Goal: Information Seeking & Learning: Learn about a topic

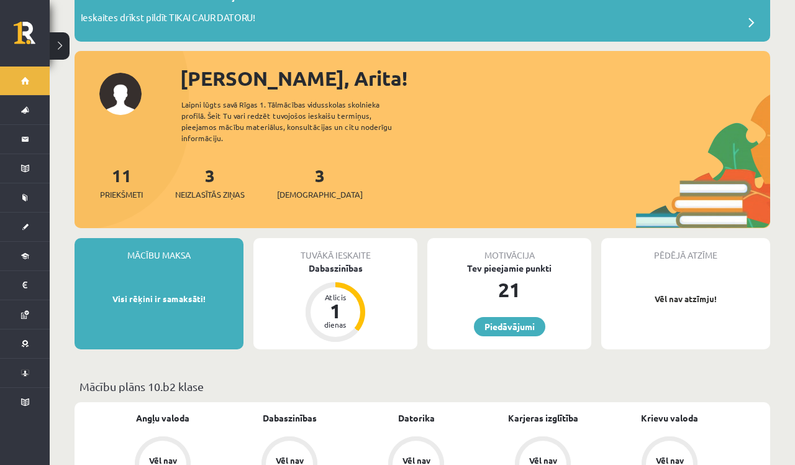
scroll to position [69, 0]
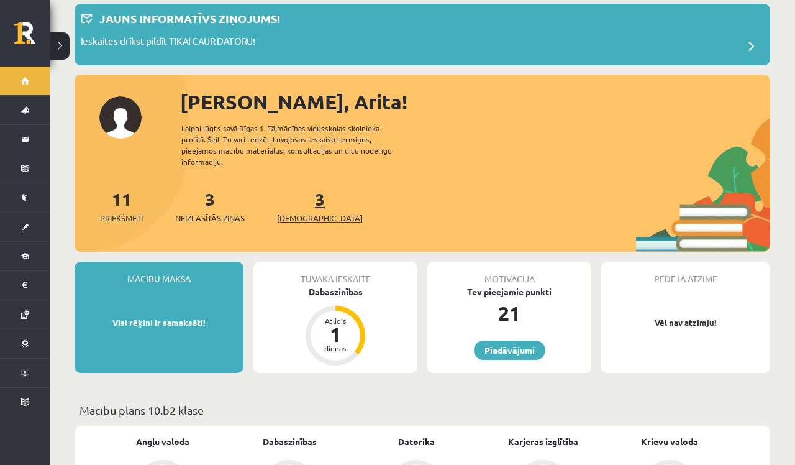
click at [306, 212] on span "[DEMOGRAPHIC_DATA]" at bounding box center [320, 218] width 86 height 12
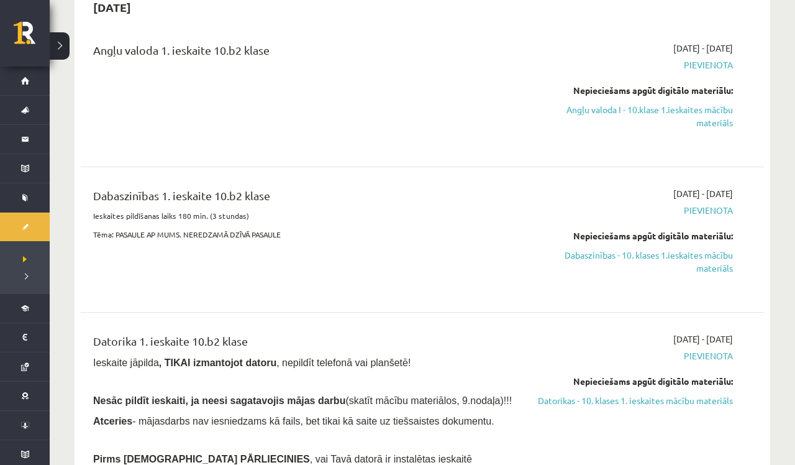
scroll to position [138, 0]
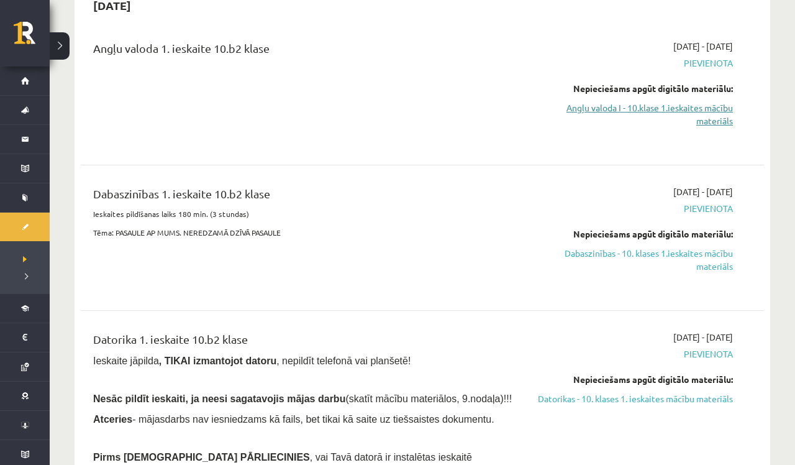
click at [725, 113] on link "Angļu valoda I - 10.klase 1.ieskaites mācību materiāls" at bounding box center [632, 114] width 201 height 26
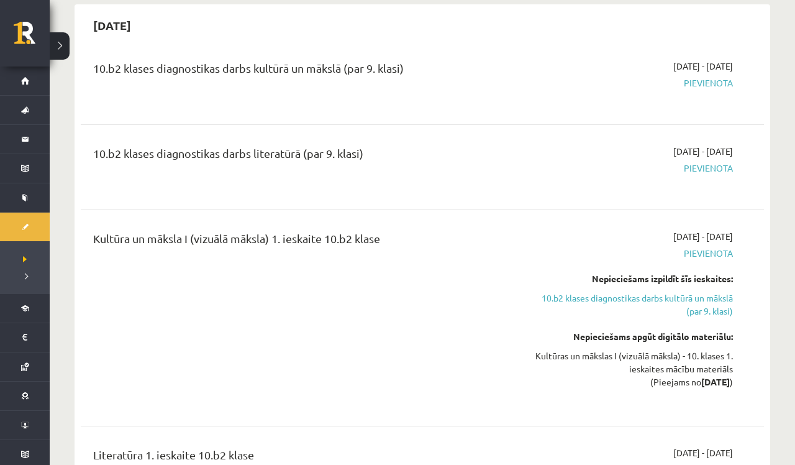
scroll to position [780, 0]
click at [717, 89] on span "Pievienota" at bounding box center [632, 82] width 201 height 13
click at [703, 98] on div "2025-09-16 - 2025-09-30 Pievienota" at bounding box center [632, 81] width 219 height 45
click at [723, 70] on span "[DATE] - [DATE]" at bounding box center [703, 65] width 60 height 13
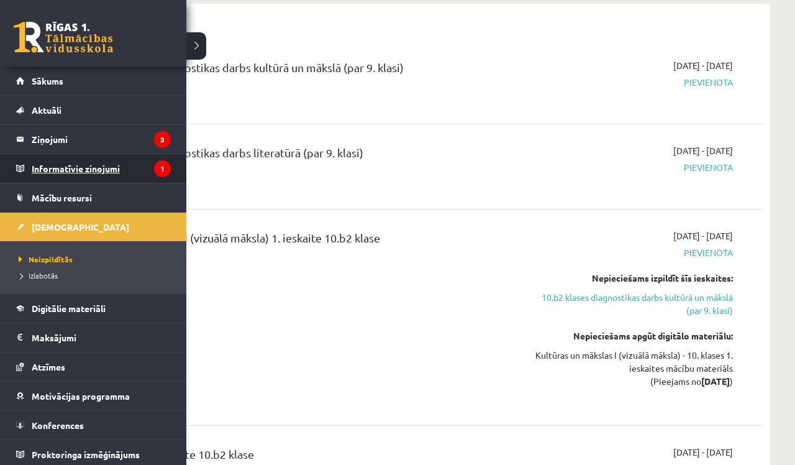
click at [130, 163] on legend "Informatīvie ziņojumi 1" at bounding box center [101, 168] width 139 height 29
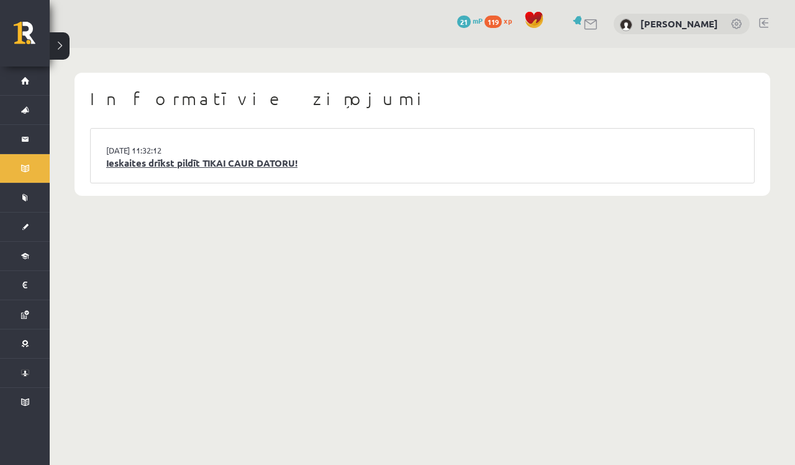
click at [196, 160] on link "Ieskaites drīkst pildīt TIKAI CAUR DATORU!" at bounding box center [422, 163] width 632 height 14
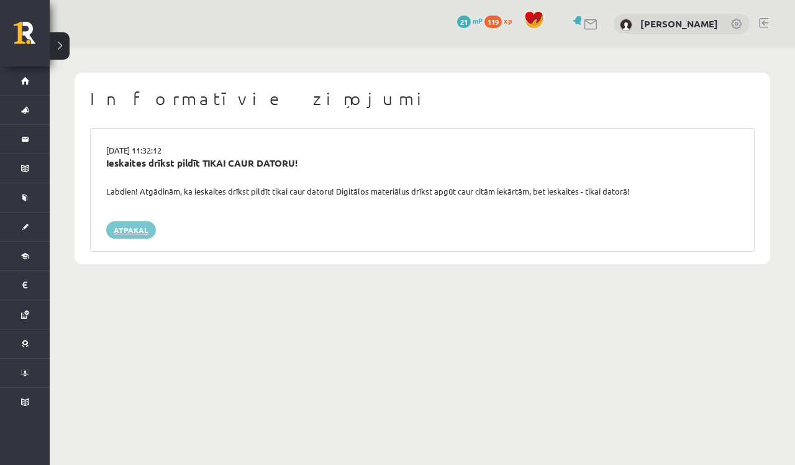
click at [123, 226] on link "Atpakaļ" at bounding box center [131, 229] width 50 height 17
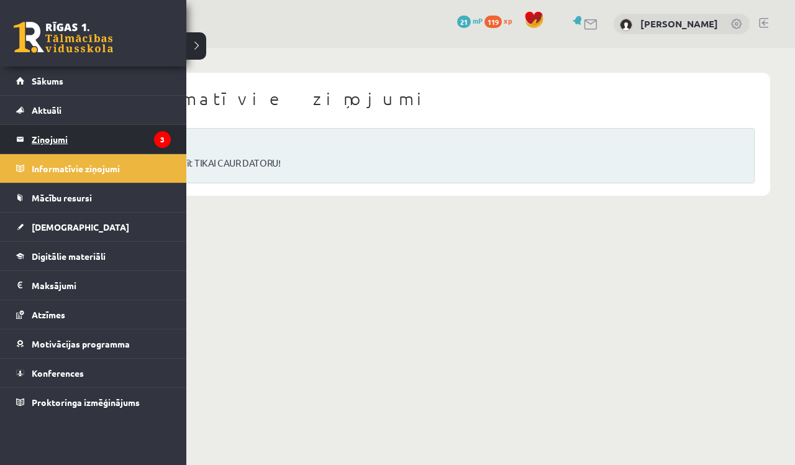
click at [122, 139] on legend "Ziņojumi 3" at bounding box center [101, 139] width 139 height 29
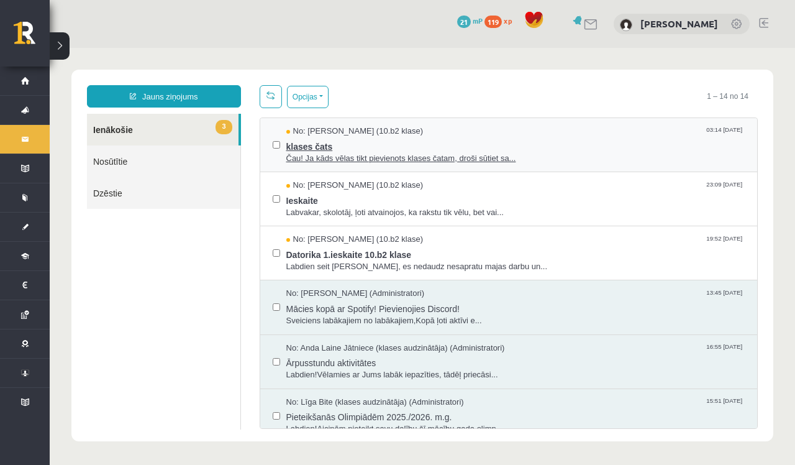
click at [372, 158] on span "Čau! Ja kāds vēlas tikt pievienots klases čatam, droši sūtiet sa..." at bounding box center [515, 159] width 459 height 12
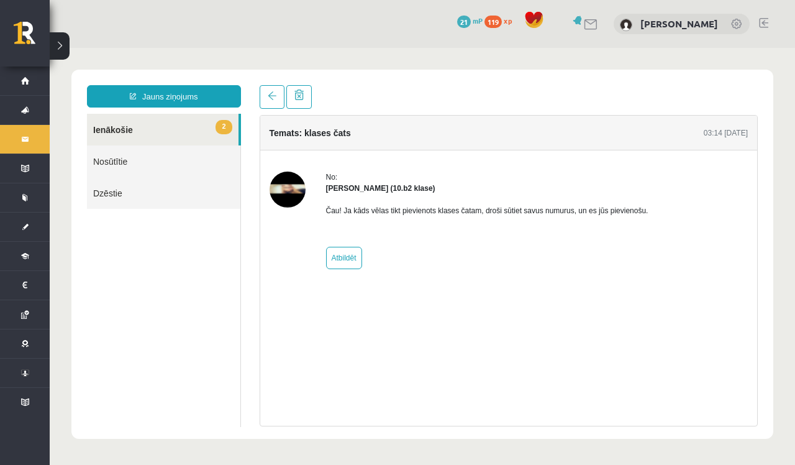
scroll to position [0, 1]
click at [197, 124] on link "2 Ienākošie" at bounding box center [163, 130] width 152 height 32
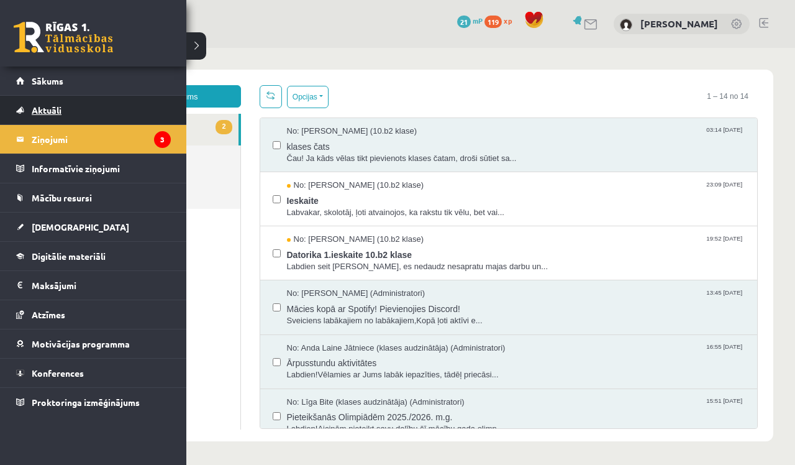
scroll to position [0, 0]
click at [116, 143] on legend "Ziņojumi 3" at bounding box center [101, 139] width 139 height 29
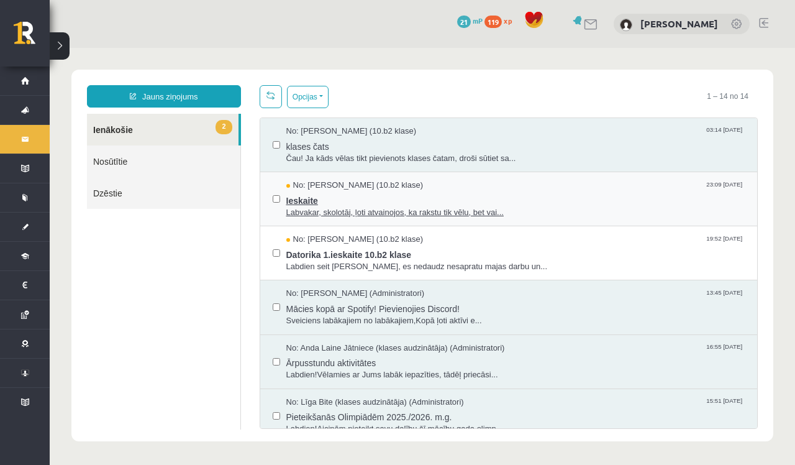
click at [390, 211] on span "Labvakar, skolotāj, ļoti atvainojos, ka rakstu tik vēlu, bet vai..." at bounding box center [515, 213] width 459 height 12
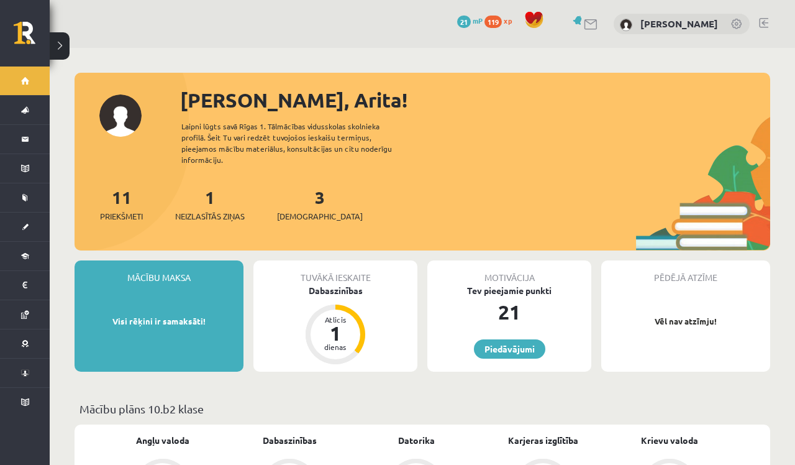
click at [502, 24] on span "119" at bounding box center [493, 22] width 17 height 12
click at [337, 284] on div "Dabaszinības" at bounding box center [335, 290] width 164 height 13
